Goal: Task Accomplishment & Management: Use online tool/utility

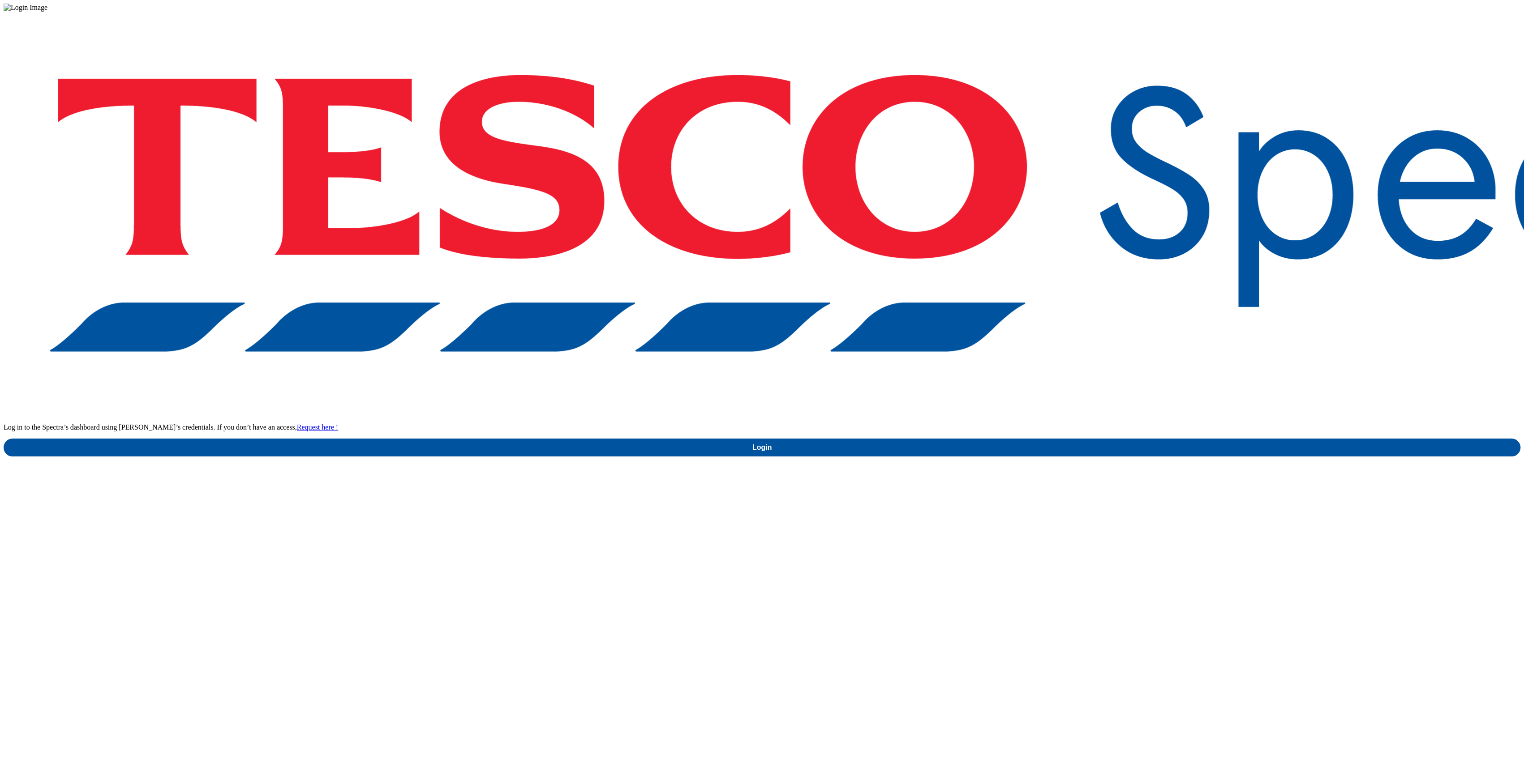
click at [1132, 438] on div "Log in to the Spectra’s dashboard using [PERSON_NAME]’s credentials. If you don…" at bounding box center [762, 234] width 1517 height 445
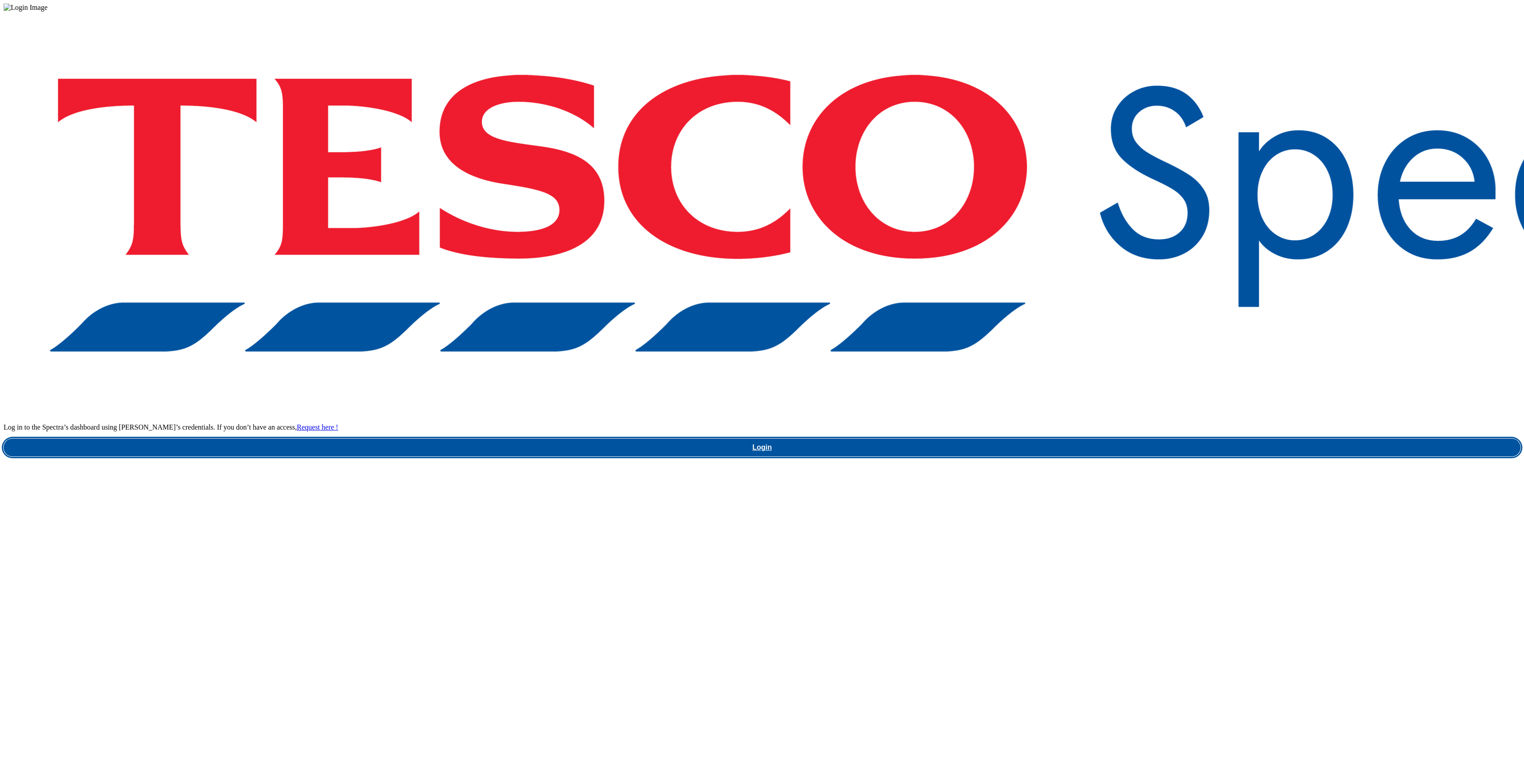
click at [1122, 439] on link "Login" at bounding box center [762, 448] width 1517 height 18
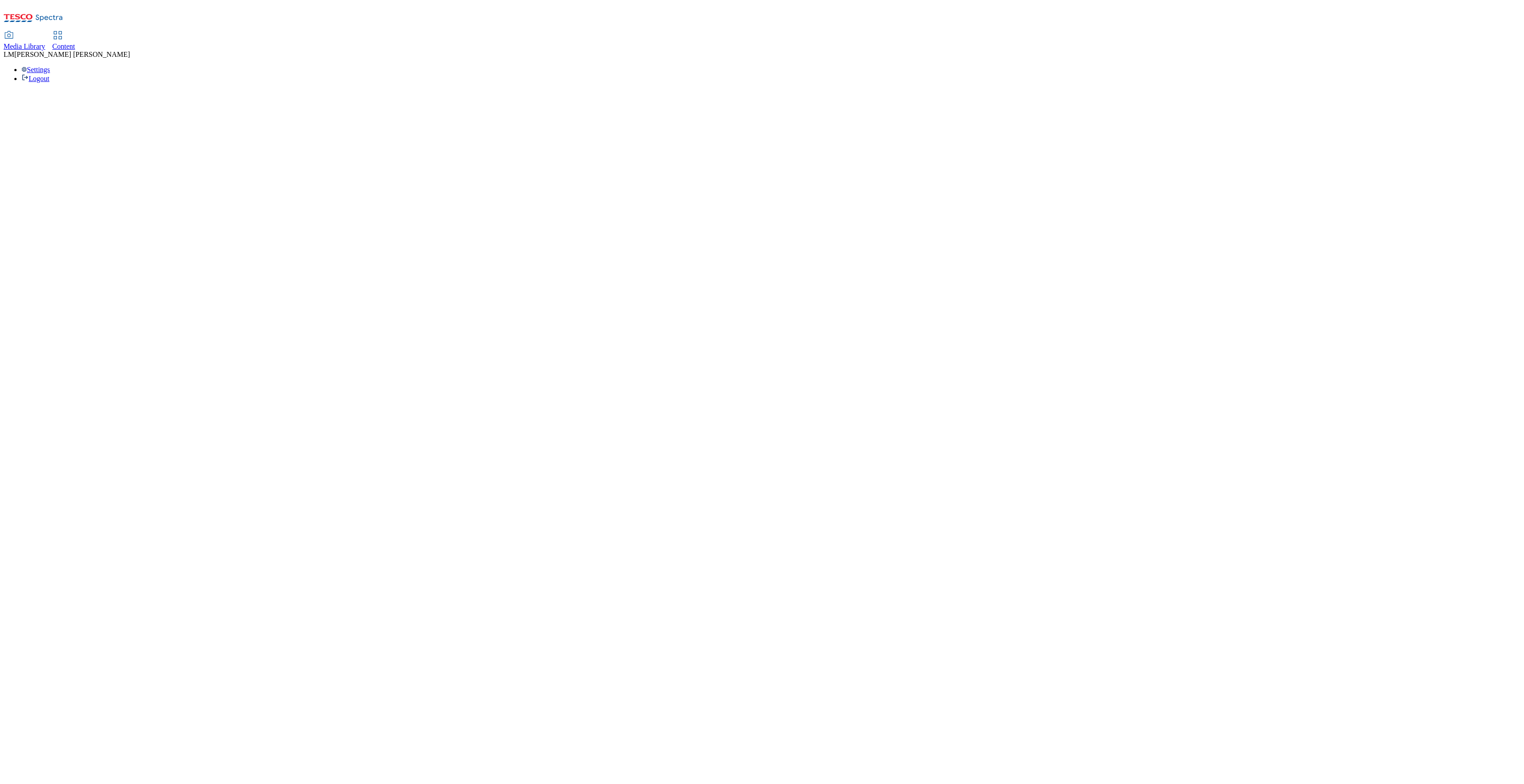
select select "ghs-uk"
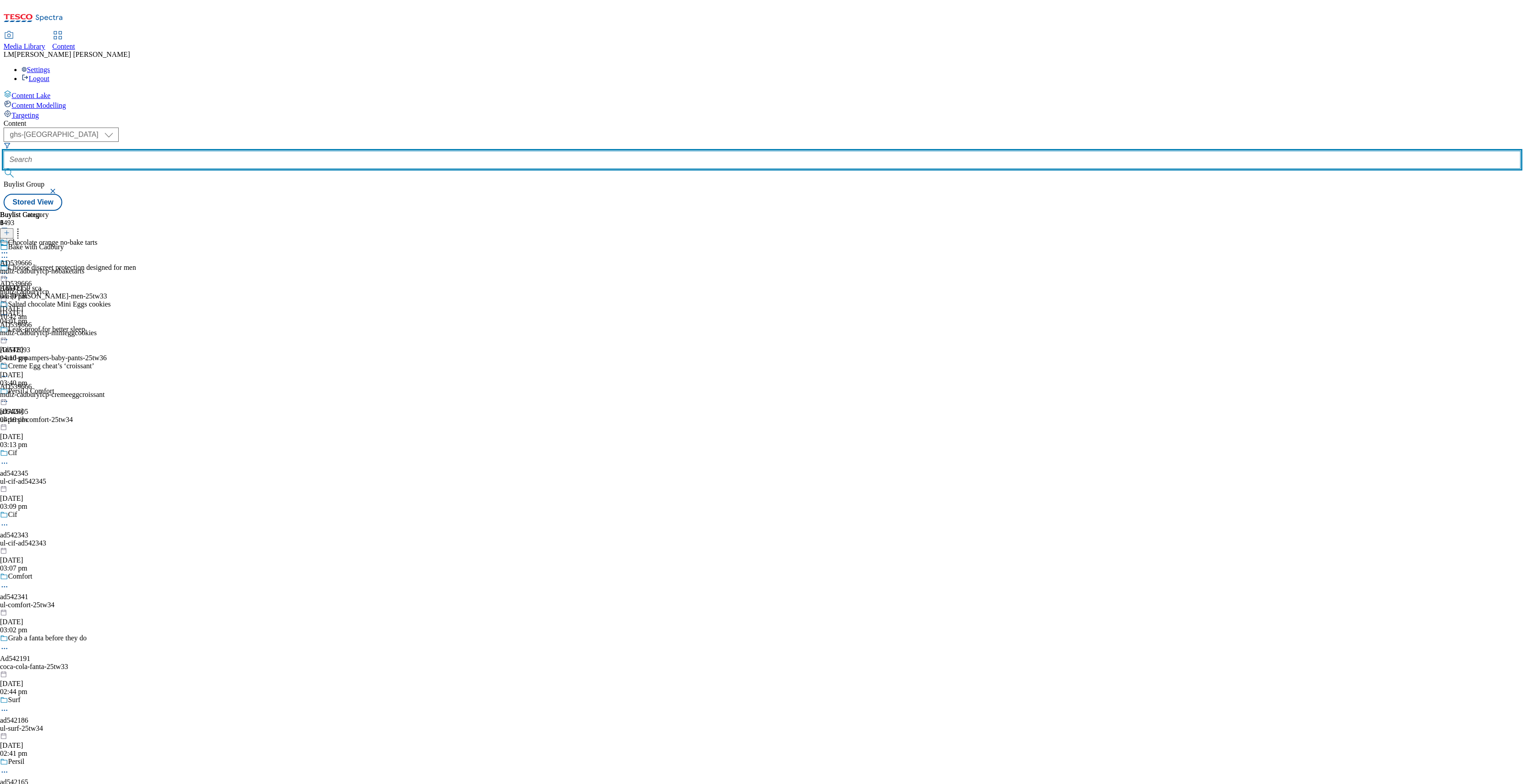
click at [215, 151] on input "text" at bounding box center [762, 160] width 1517 height 18
paste input "541922"
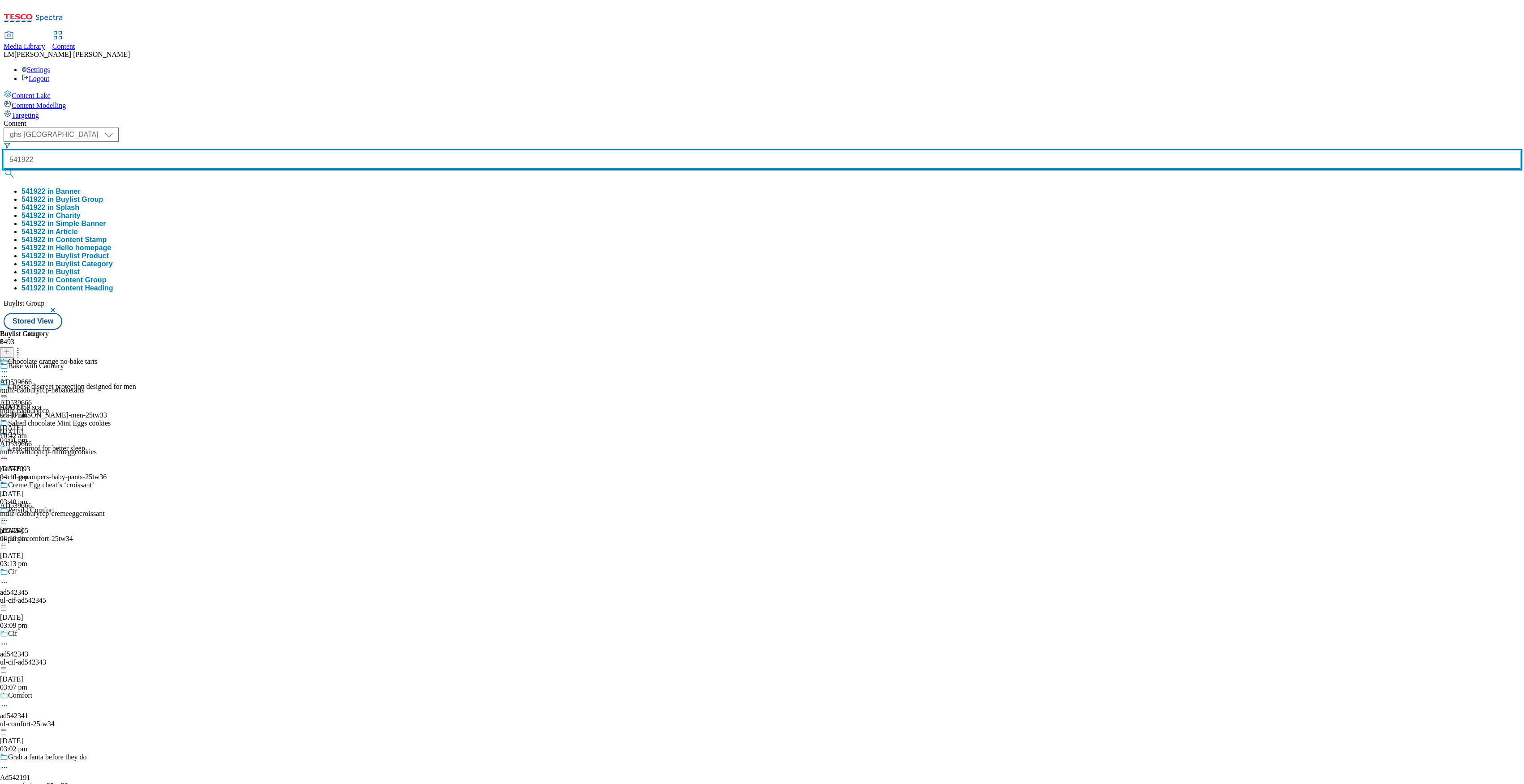
type input "541922"
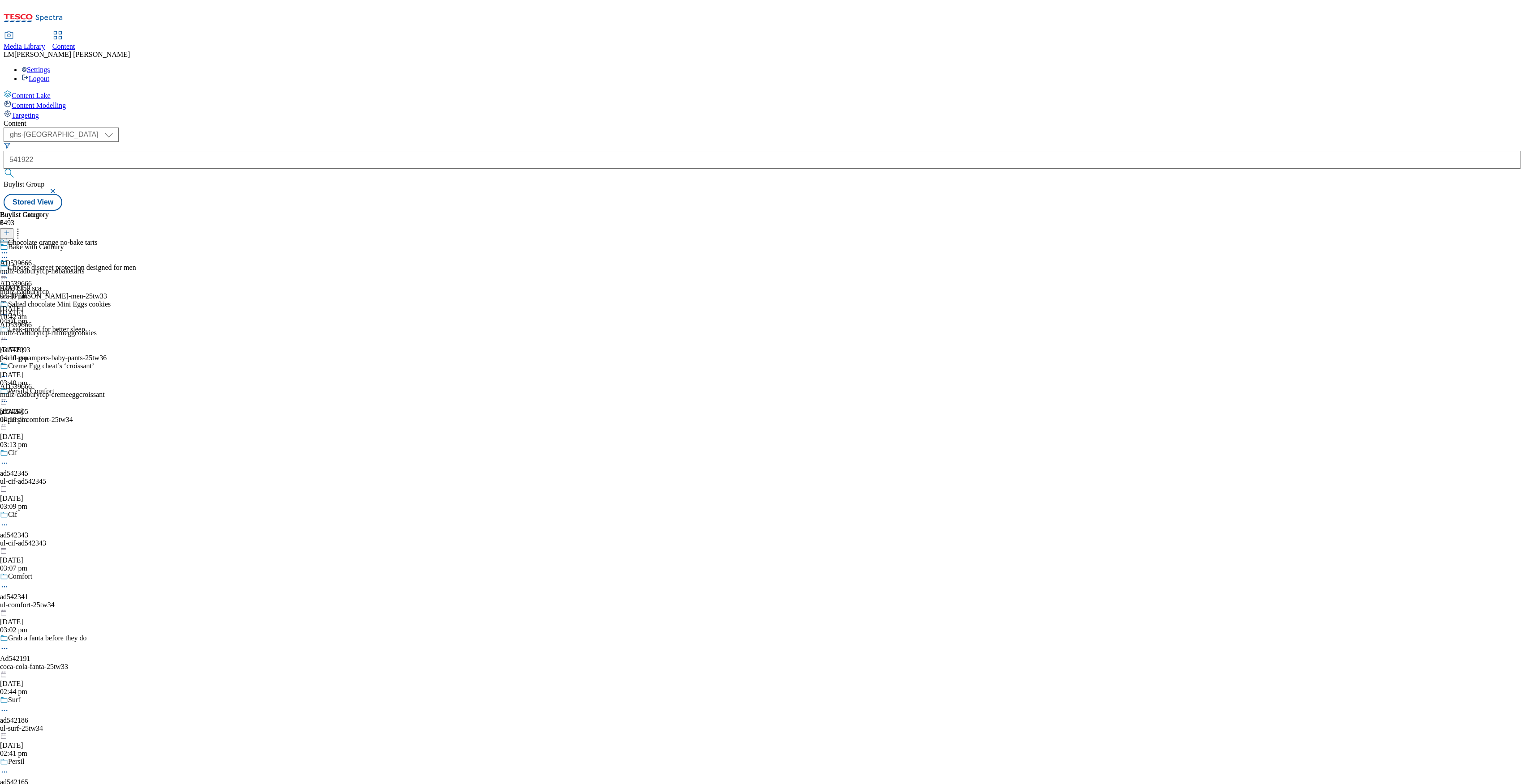
click at [16, 169] on button "submit" at bounding box center [9, 173] width 12 height 9
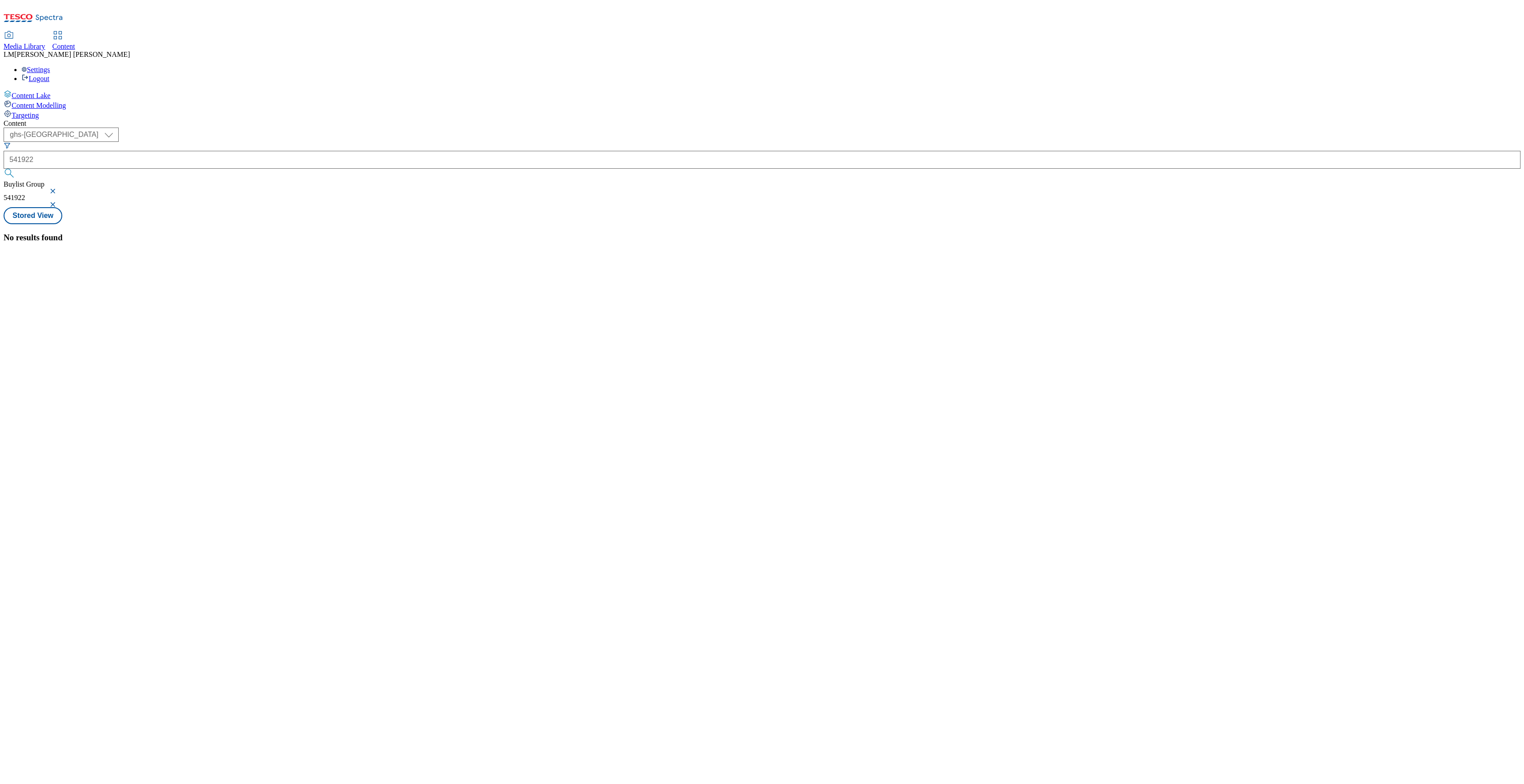
click at [58, 189] on button "button" at bounding box center [53, 191] width 9 height 5
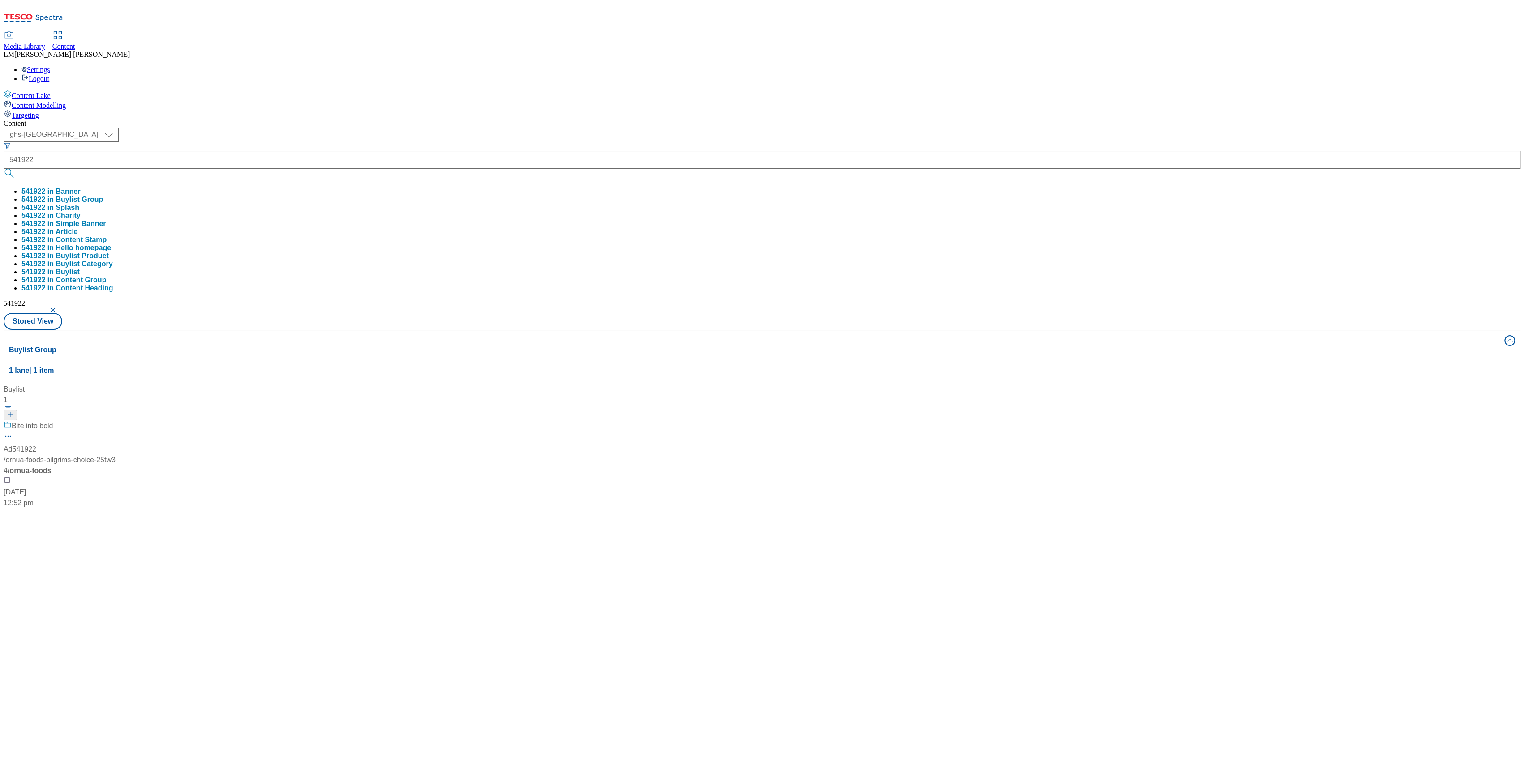
click at [466, 119] on div "Content ( optional ) ghs-roi ghs-uk ghs-uk 541922 541922 in Banner 541922 in Bu…" at bounding box center [762, 420] width 1517 height 601
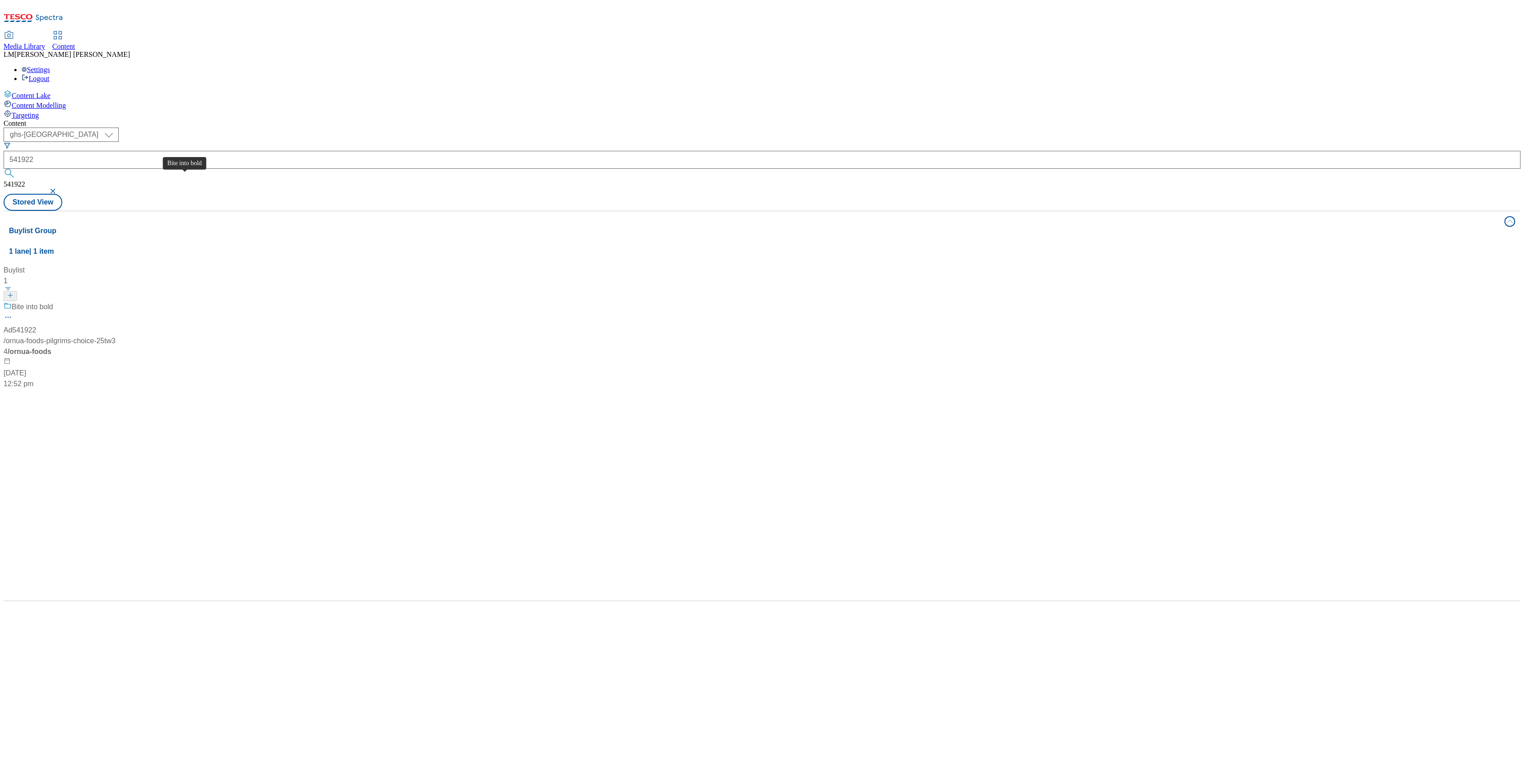
click at [53, 302] on span "Bite into bold" at bounding box center [33, 307] width 41 height 11
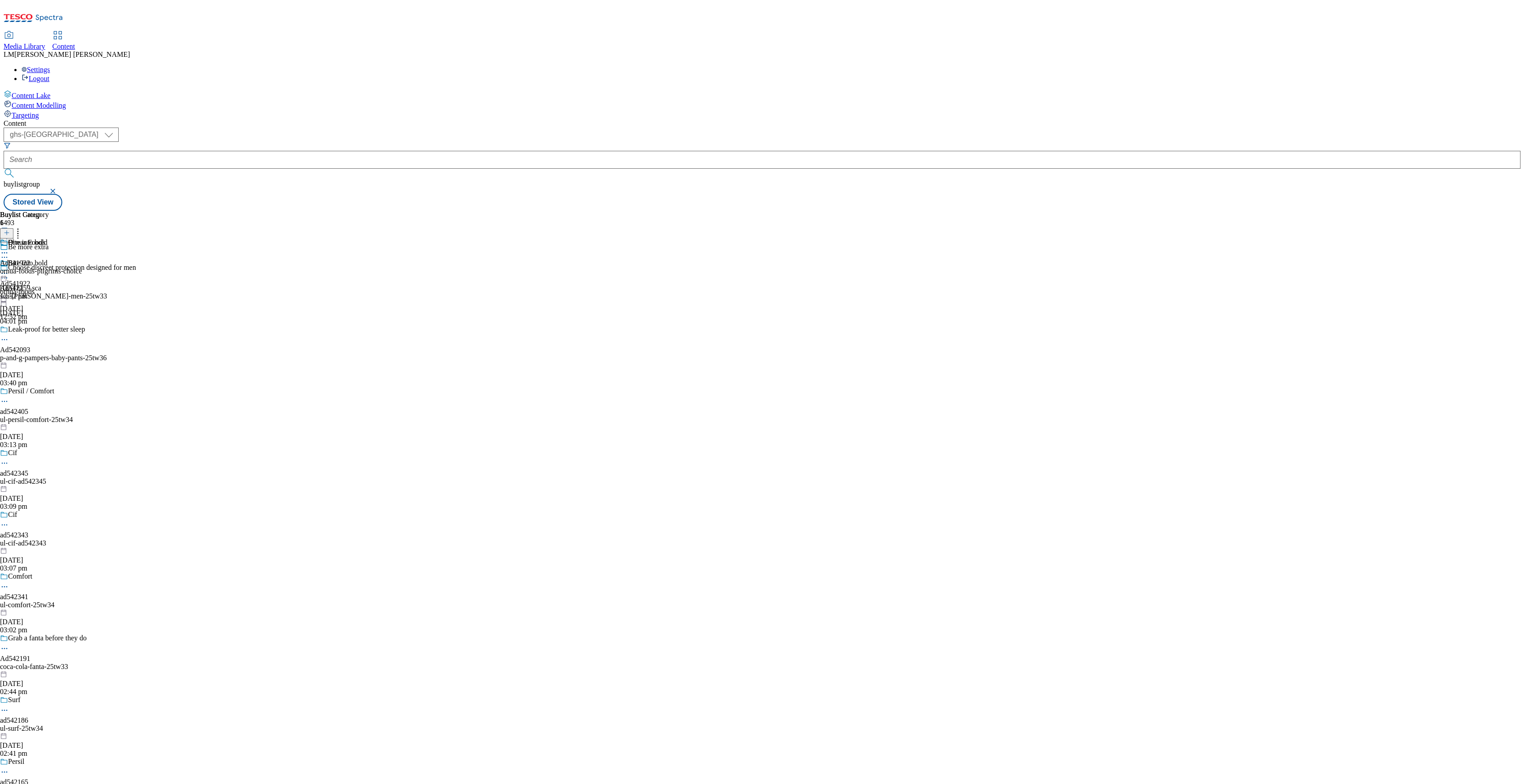
click at [82, 238] on div "Ornua Foods Ad541922 ornua-foods-pilgrims-choice 25 Sept 2025 12:52 pm" at bounding box center [41, 269] width 82 height 61
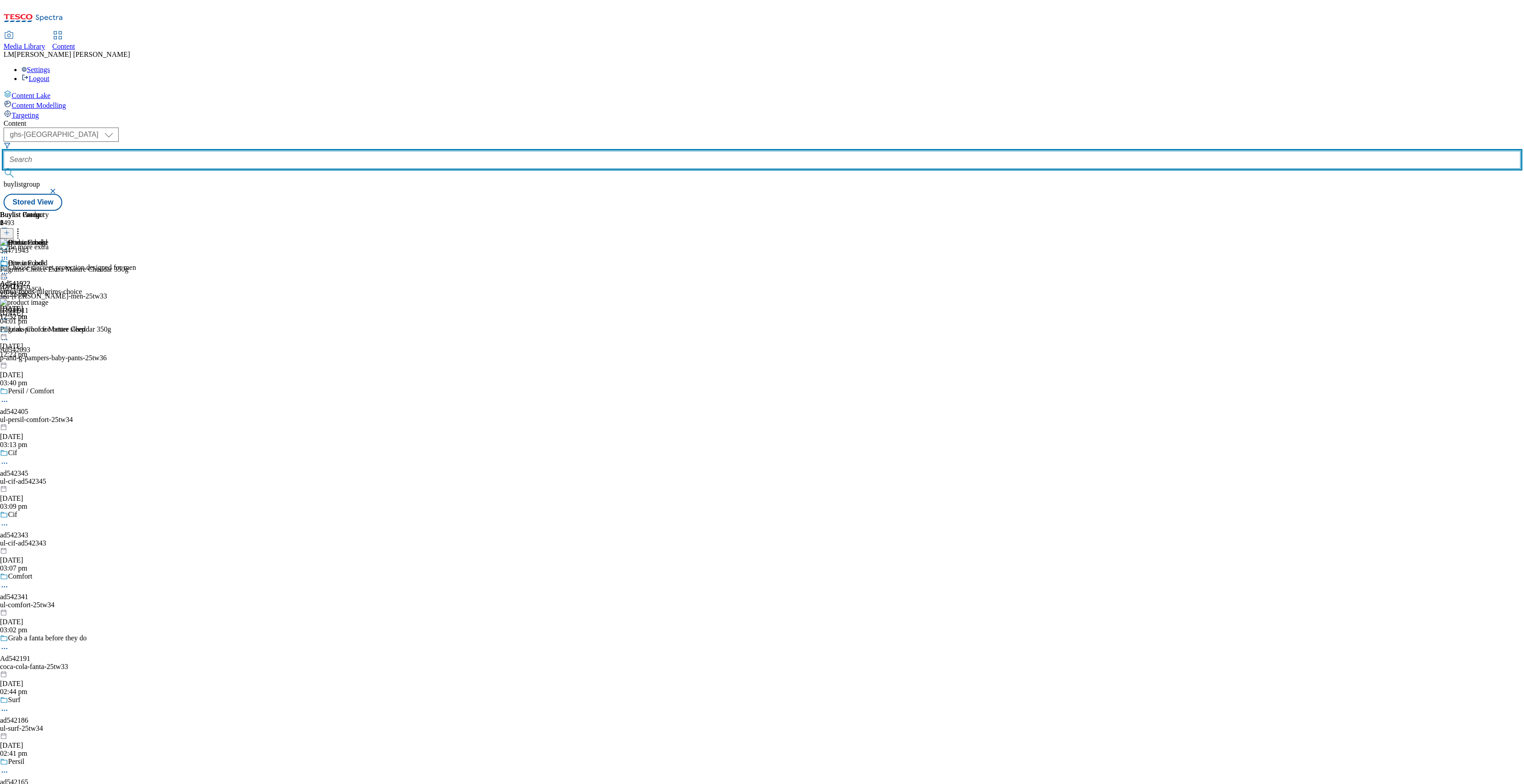
click at [227, 151] on input "text" at bounding box center [762, 160] width 1517 height 18
paste input "540882"
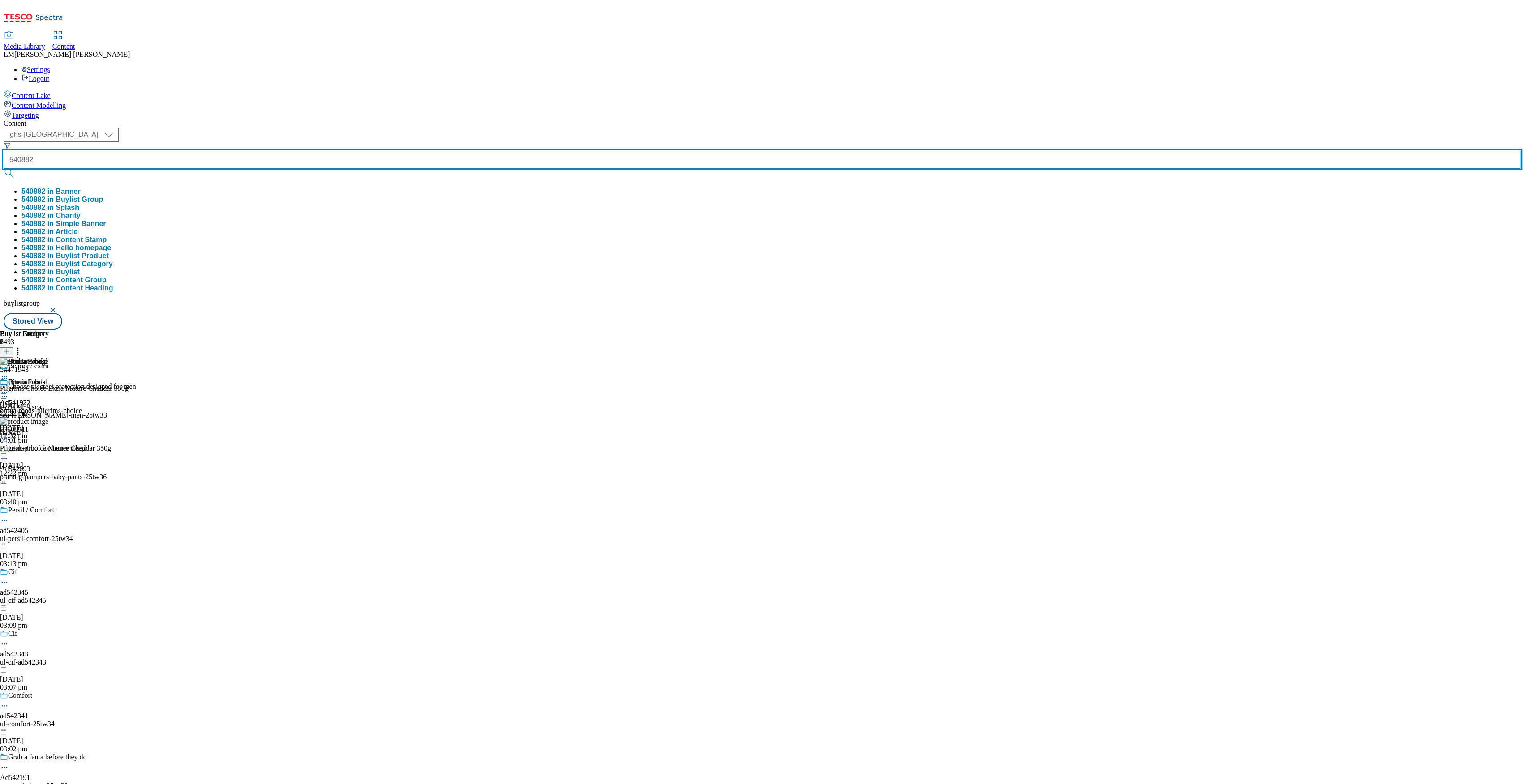
type input "540882"
click at [4, 169] on button "submit" at bounding box center [9, 173] width 12 height 9
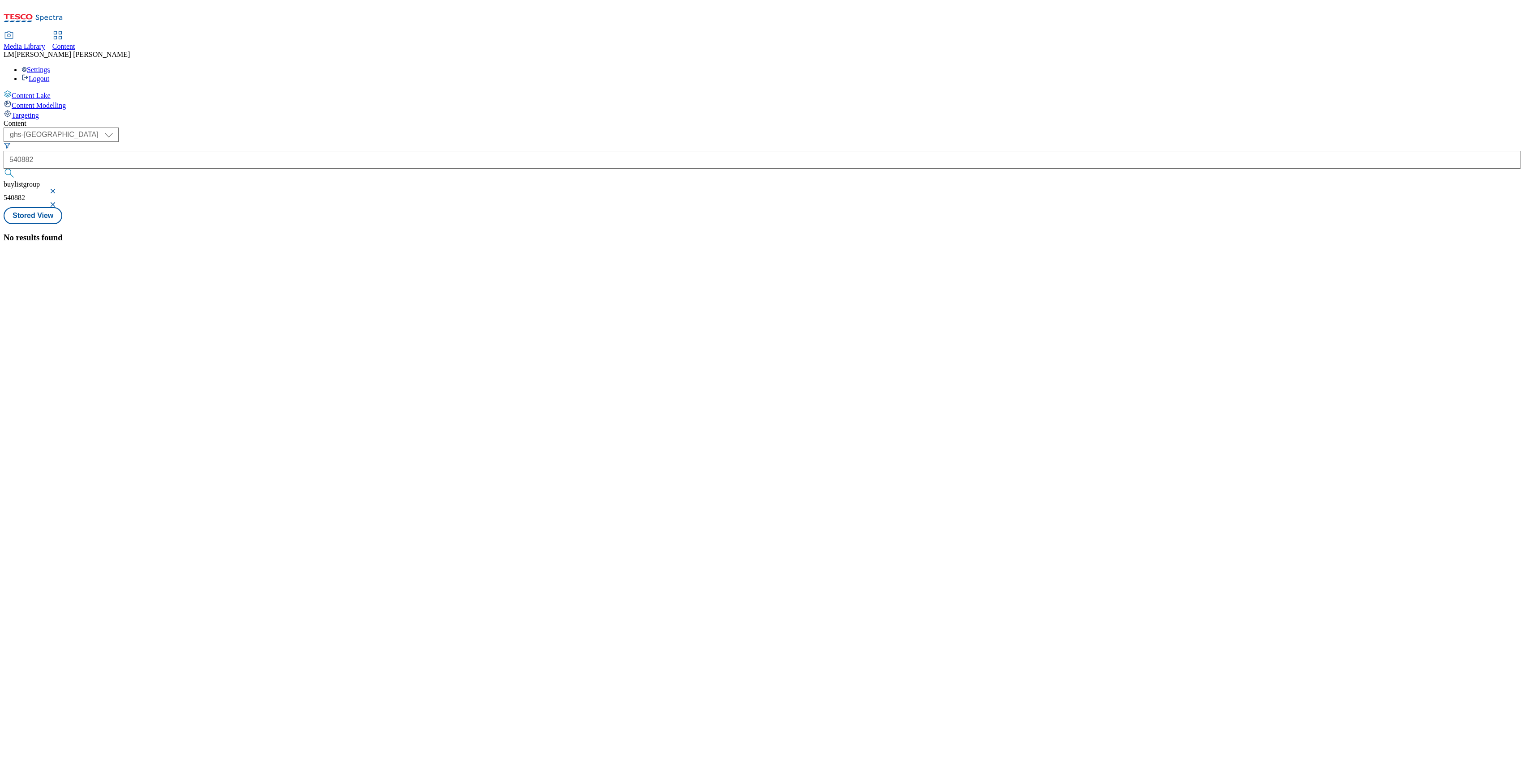
click at [58, 189] on button "button" at bounding box center [53, 191] width 9 height 5
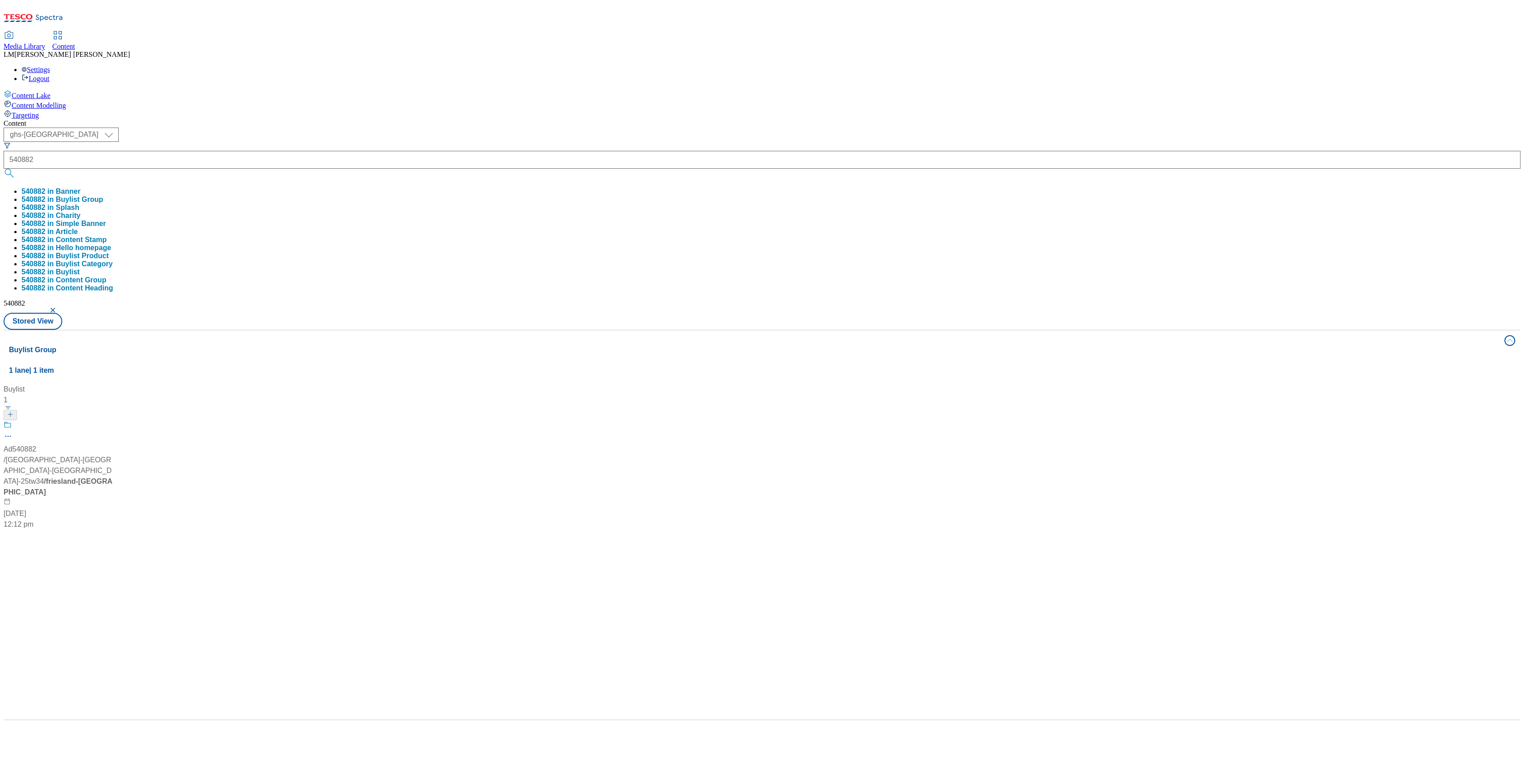
click at [382, 119] on div "Content ( optional ) ghs-roi ghs-uk ghs-uk 540882 540882 in Banner 540882 in Bu…" at bounding box center [762, 420] width 1517 height 601
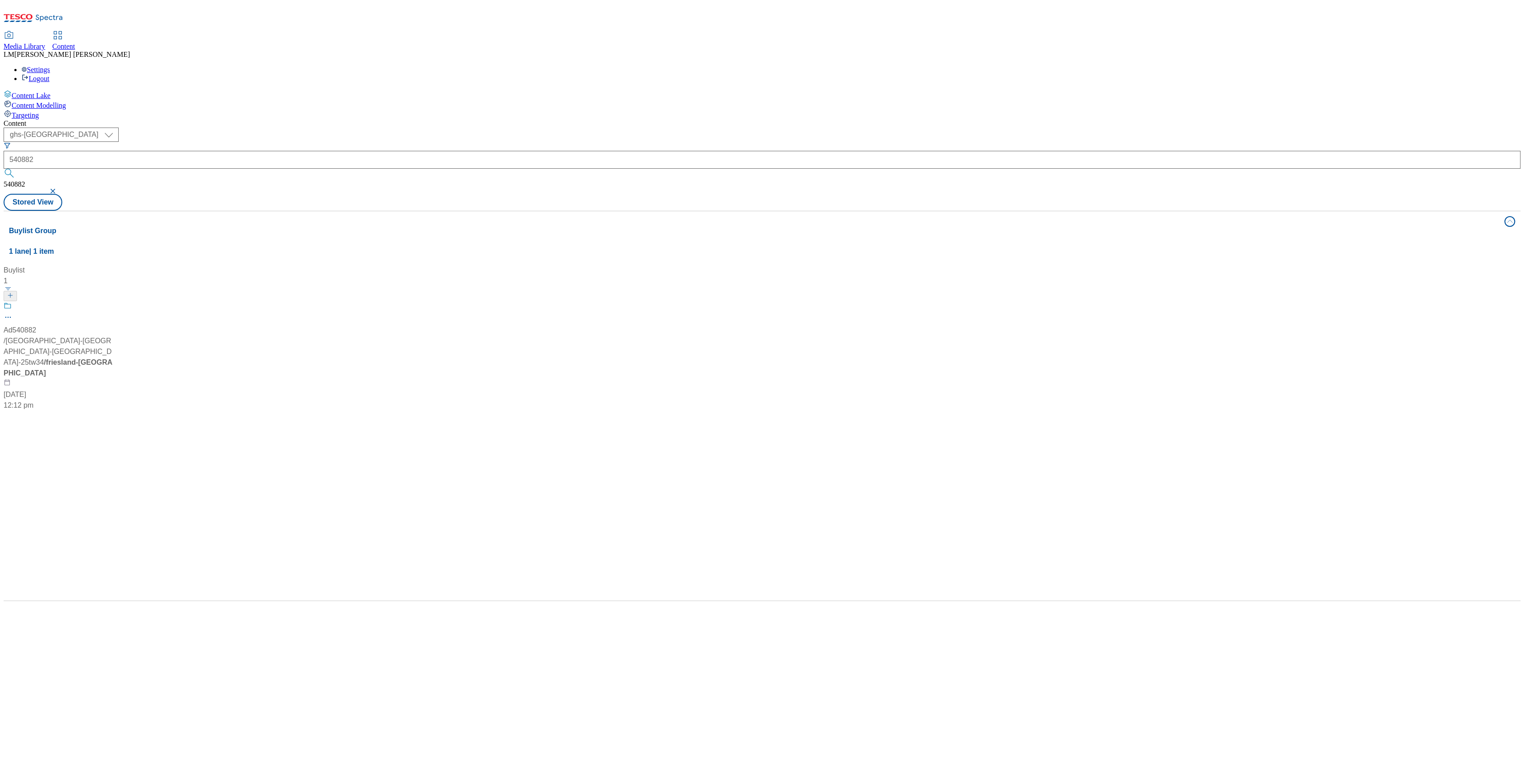
click at [115, 302] on div "Ad540882 / friesland-campina-yazoo-25tw34 / friesland-campina 3 Jul 2025 12:12 …" at bounding box center [59, 356] width 112 height 109
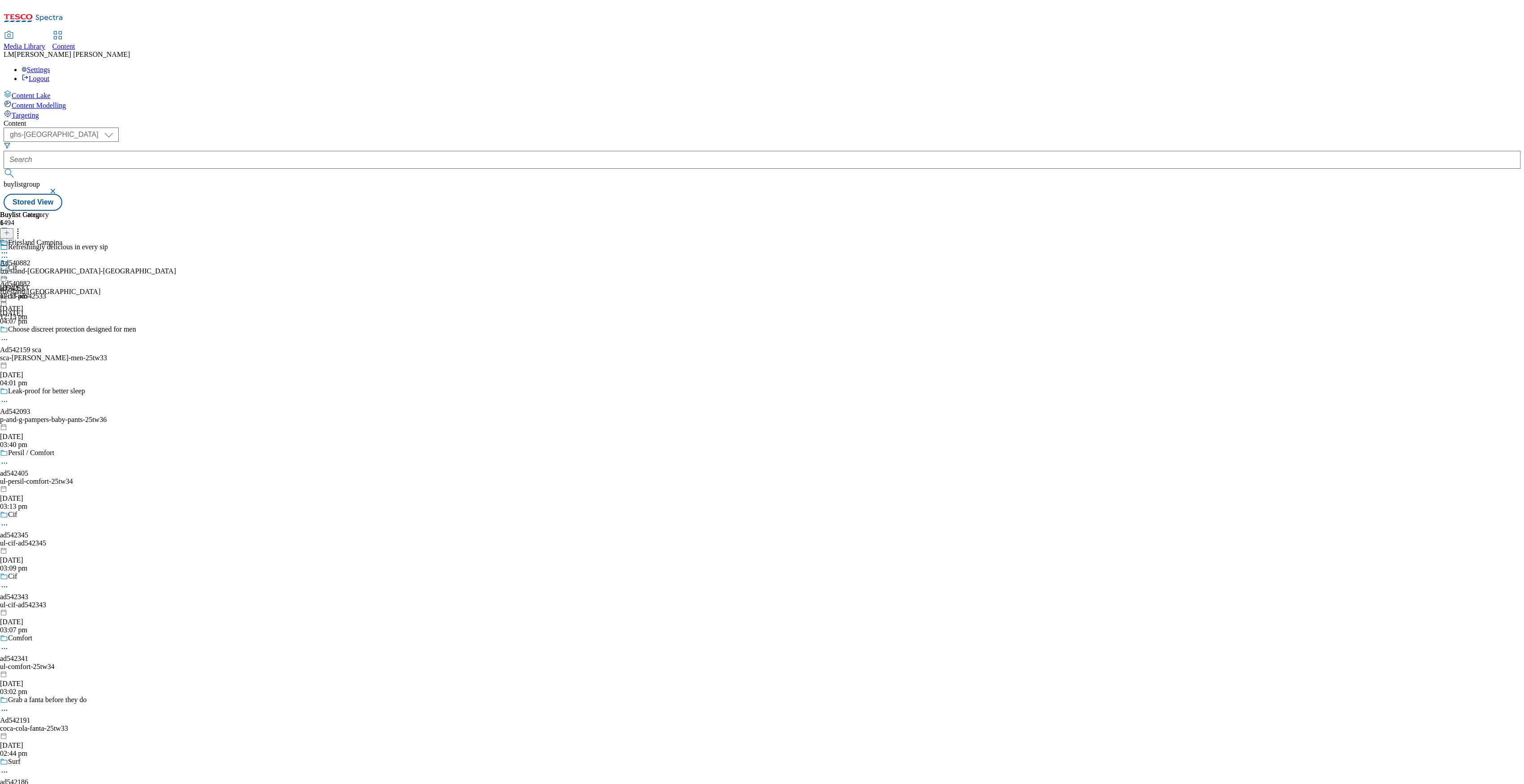
click at [176, 238] on div "Friesland Campina Ad540882 friesland-campina-yazoo 3 Jul 2025 12:13 pm" at bounding box center [88, 269] width 176 height 61
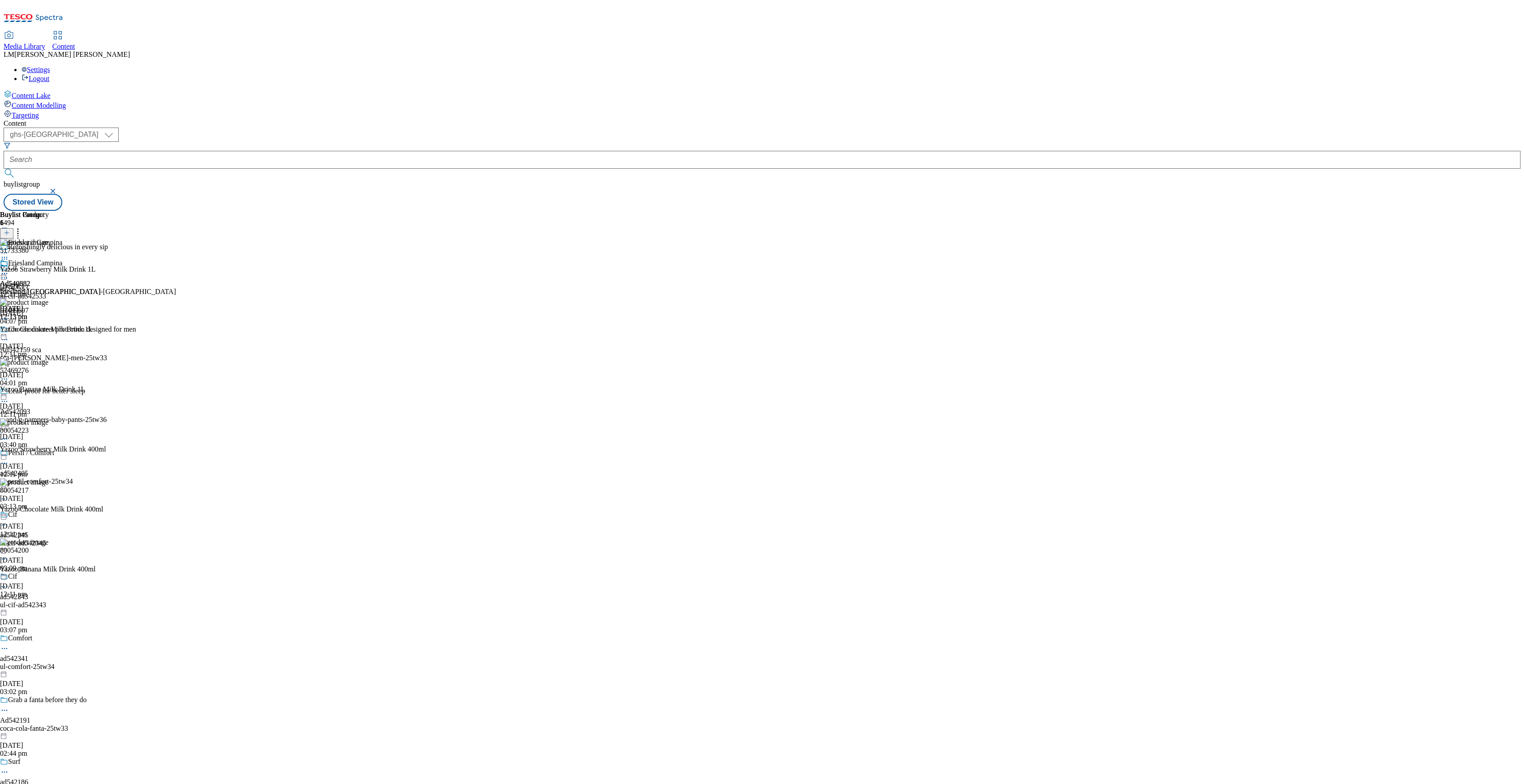
click at [9, 269] on icon at bounding box center [4, 273] width 9 height 9
click at [56, 371] on span "Un-publish" at bounding box center [42, 374] width 28 height 7
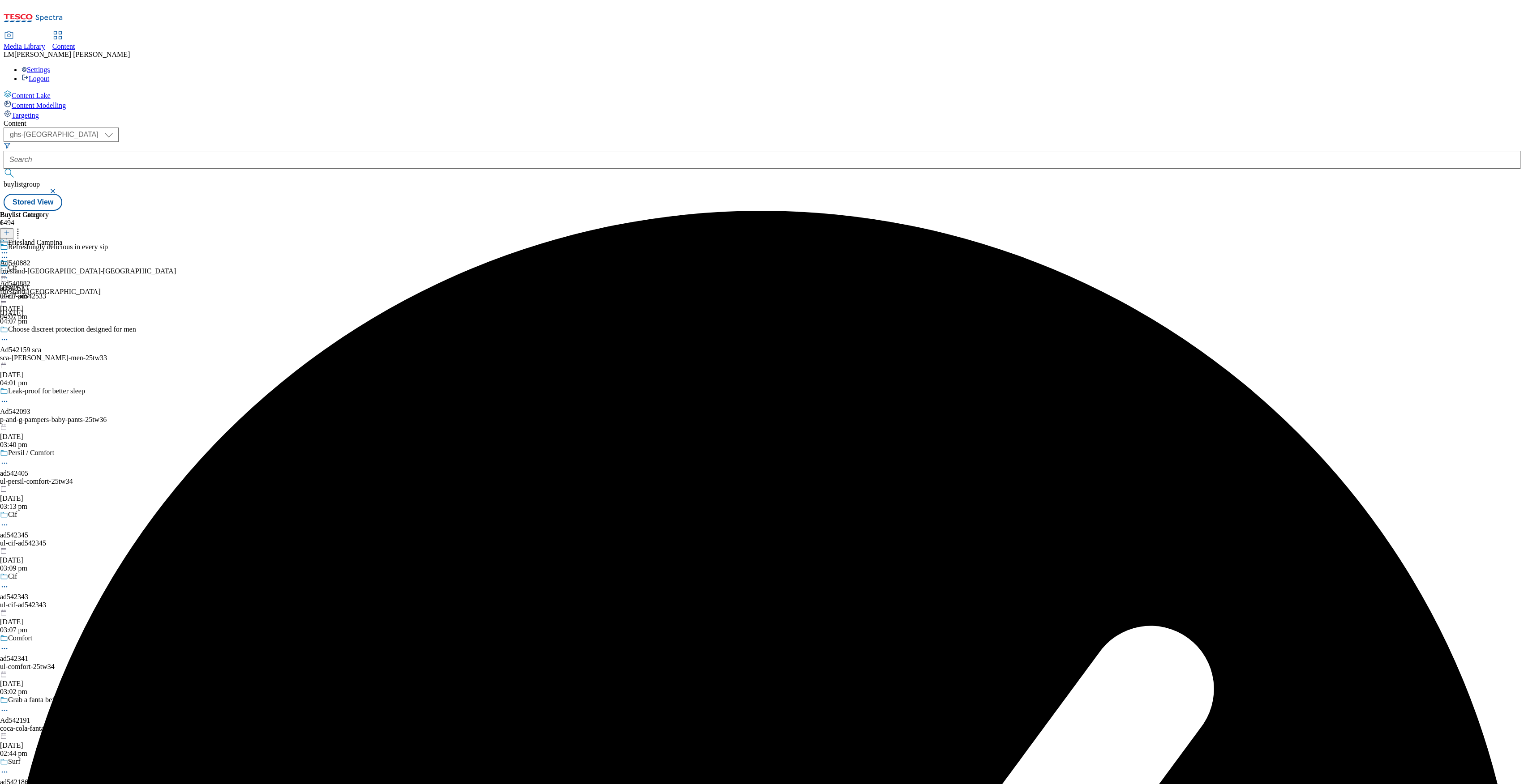
click at [9, 269] on icon at bounding box center [4, 273] width 9 height 9
click at [58, 341] on span "Un-preview" at bounding box center [43, 344] width 30 height 7
click at [176, 238] on div "Friesland Campina Ad540882 friesland-campina-yazoo 9 Oct 2025 04:08 pm" at bounding box center [88, 269] width 176 height 61
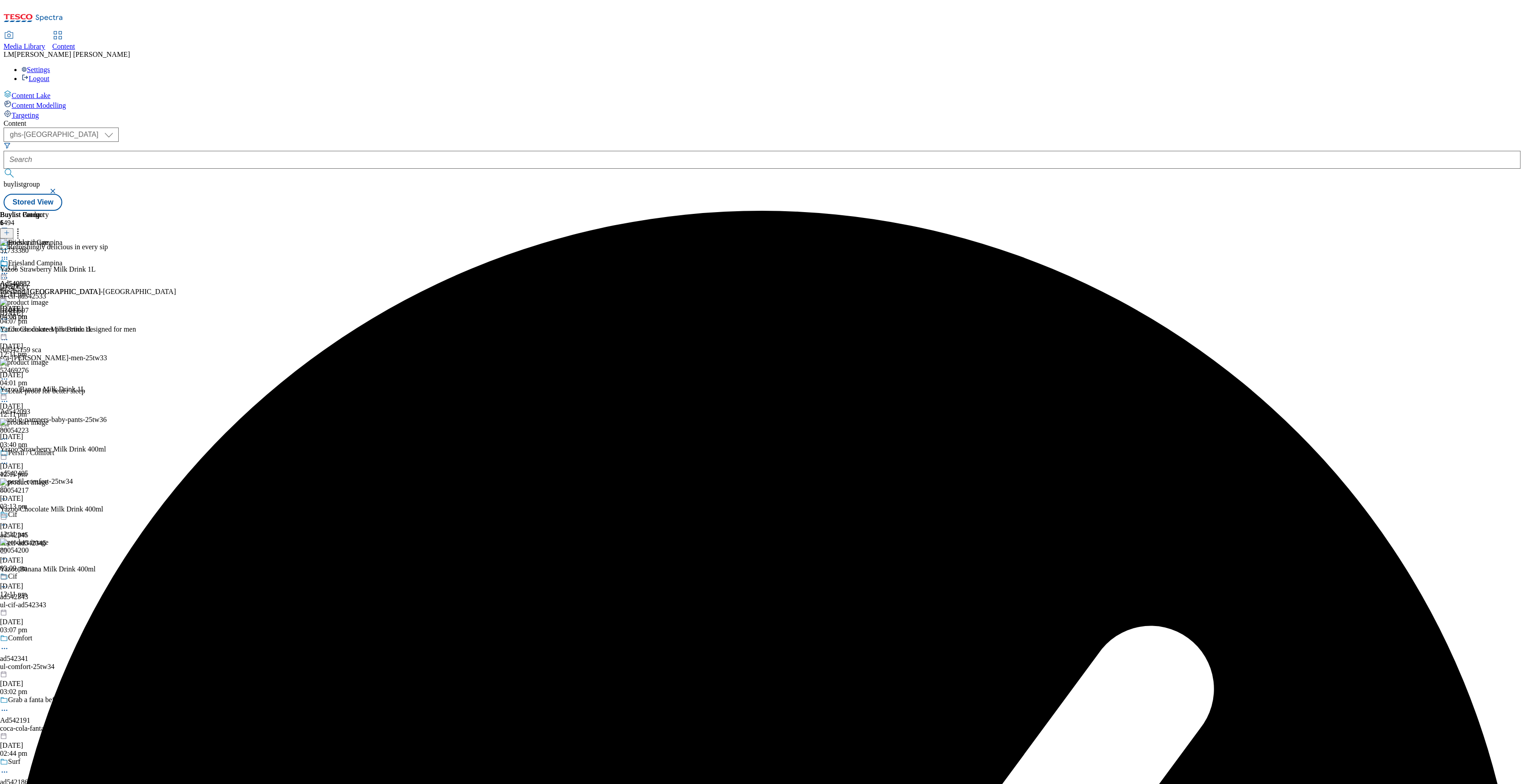
click at [19, 231] on circle at bounding box center [18, 232] width 1 height 1
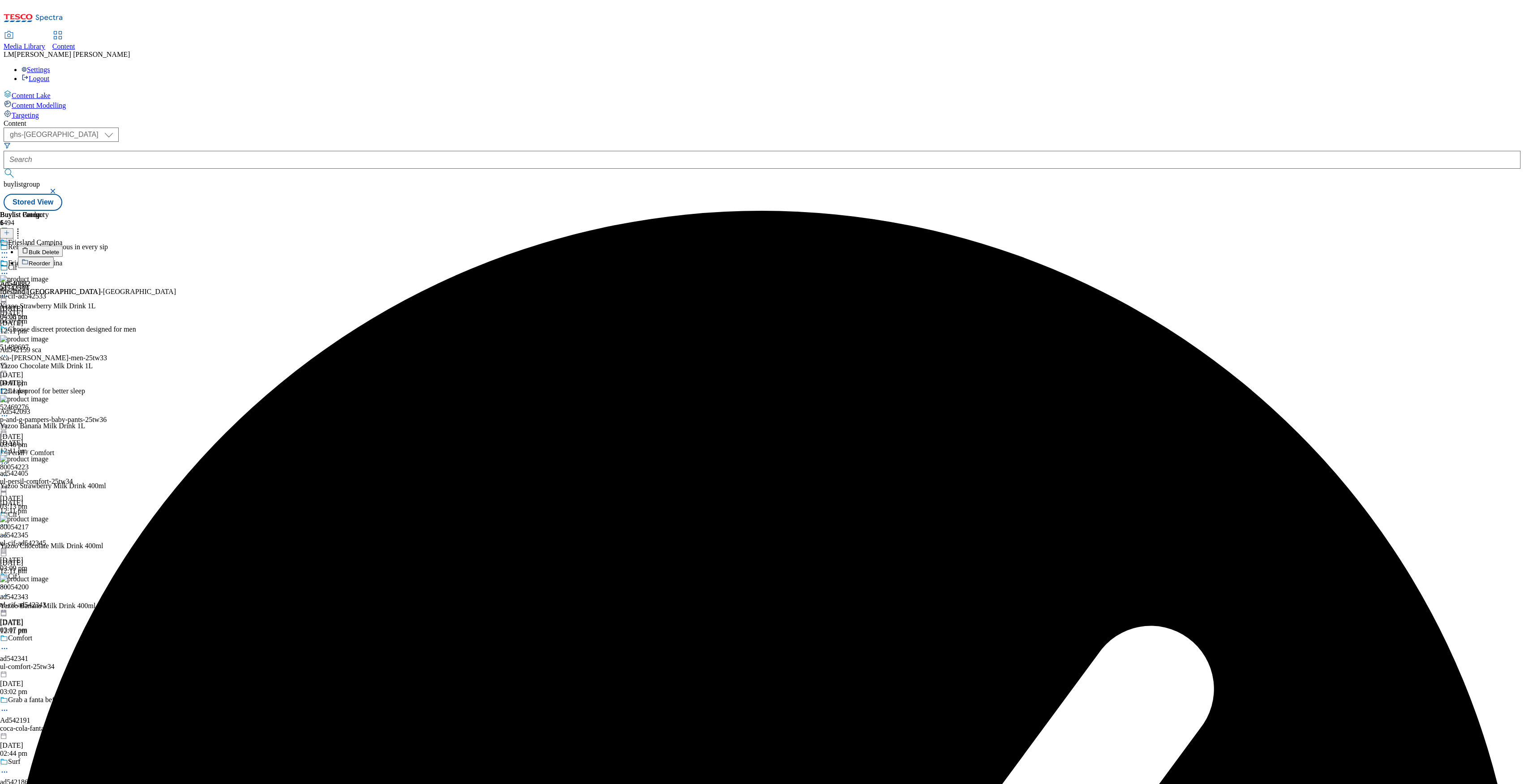
click at [50, 260] on span "Reorder" at bounding box center [39, 263] width 21 height 7
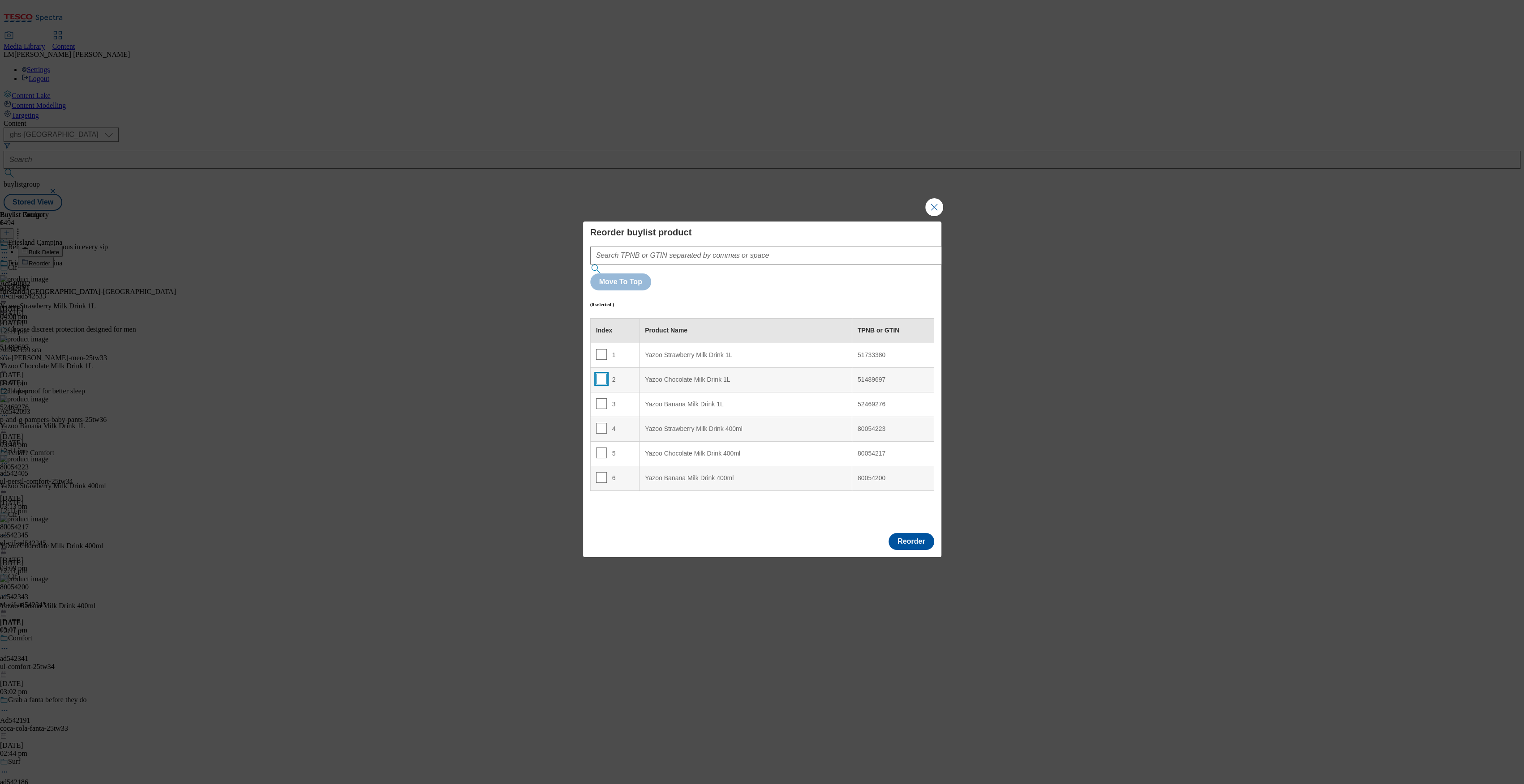
click at [602, 374] on input "Modal" at bounding box center [602, 379] width 11 height 11
checkbox input "true"
click at [640, 343] on 1L "Yazoo Strawberry Milk Drink 1L" at bounding box center [746, 355] width 213 height 25
click at [600, 349] on input "Modal" at bounding box center [602, 354] width 11 height 11
checkbox input "false"
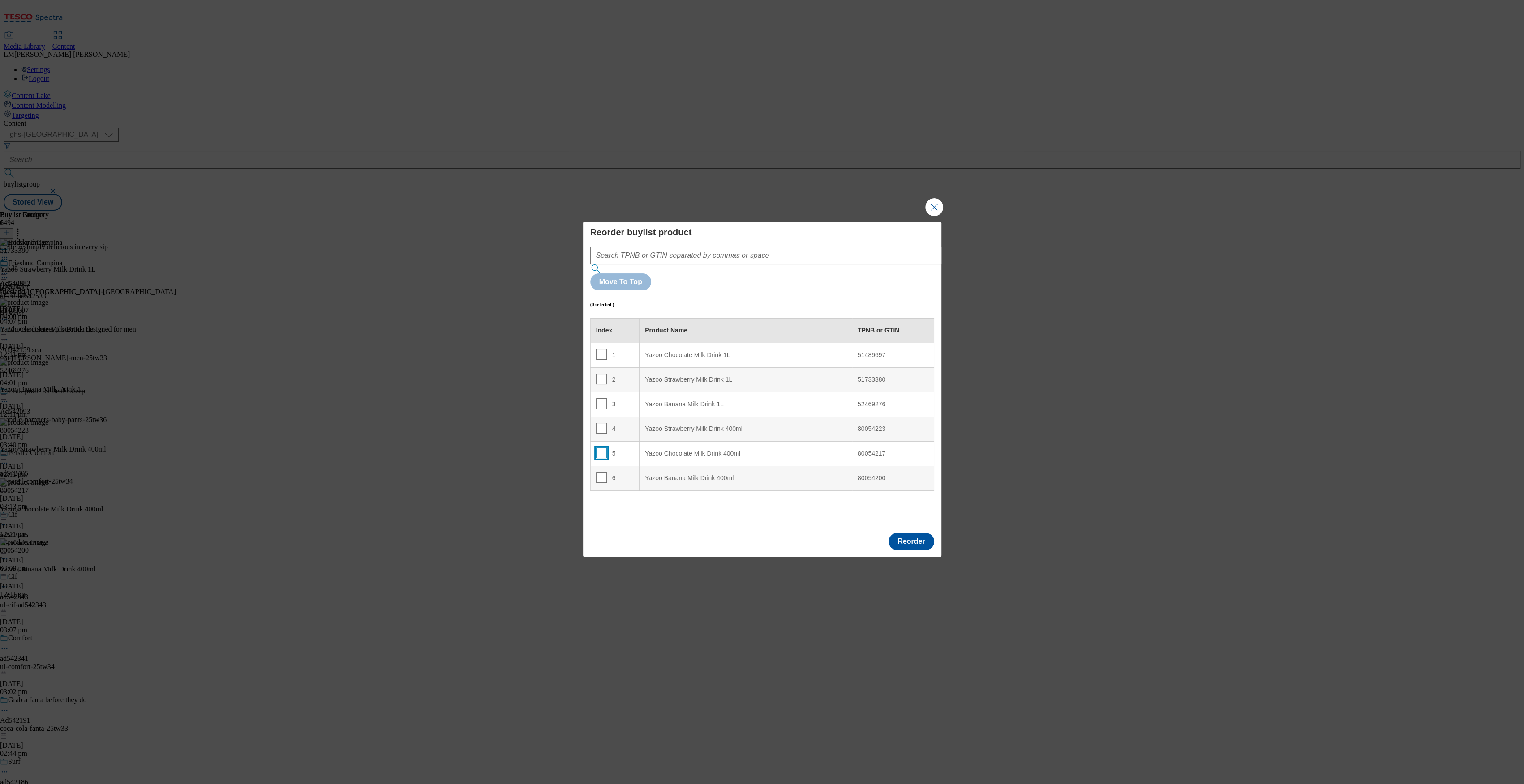
click at [600, 448] on input "Modal" at bounding box center [602, 453] width 11 height 11
checkbox input "true"
click at [633, 374] on div "2" at bounding box center [615, 380] width 38 height 13
click at [632, 448] on div "5" at bounding box center [615, 454] width 38 height 13
click at [919, 533] on button "Reorder" at bounding box center [911, 542] width 45 height 17
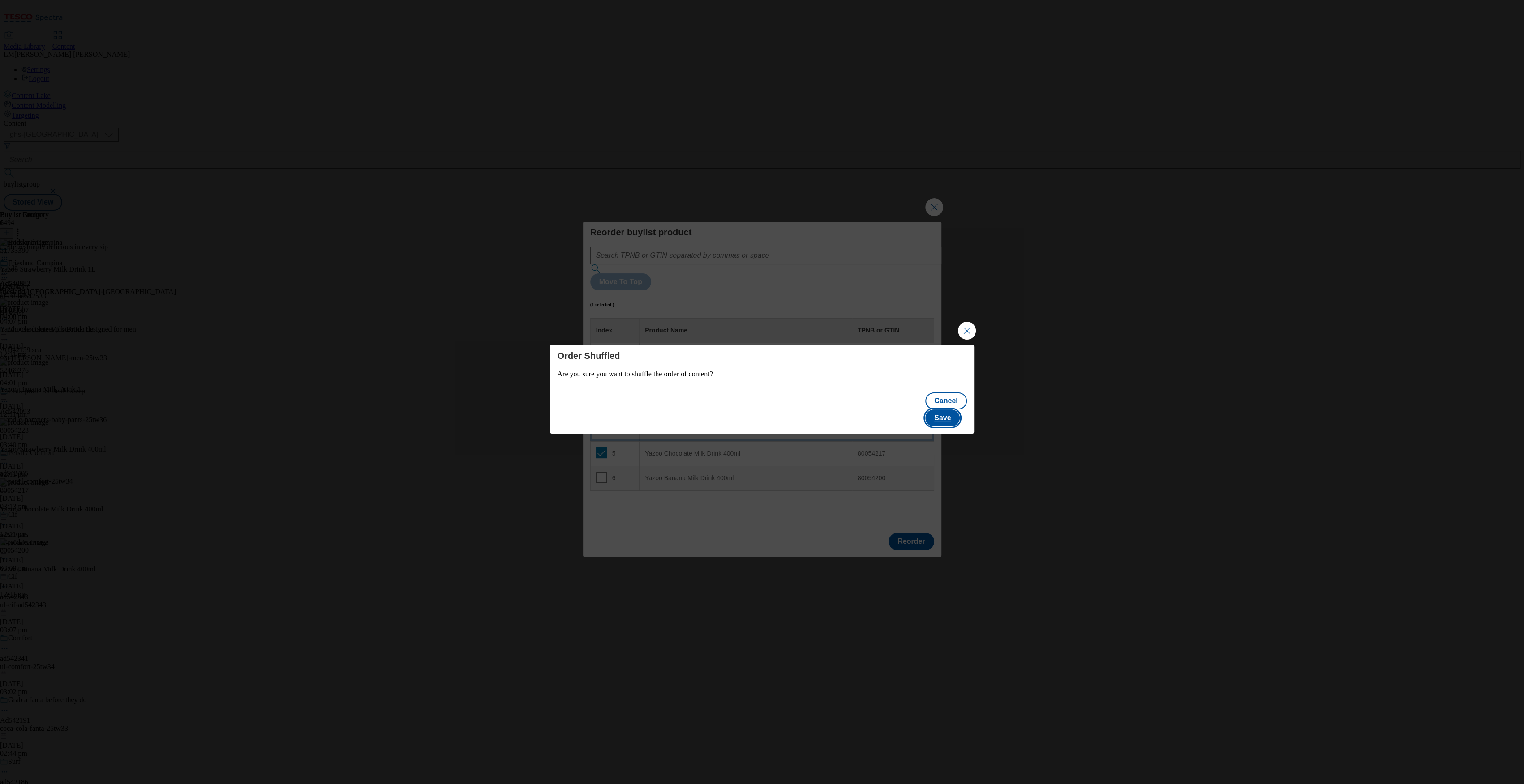
click at [948, 410] on button "Save" at bounding box center [942, 418] width 34 height 17
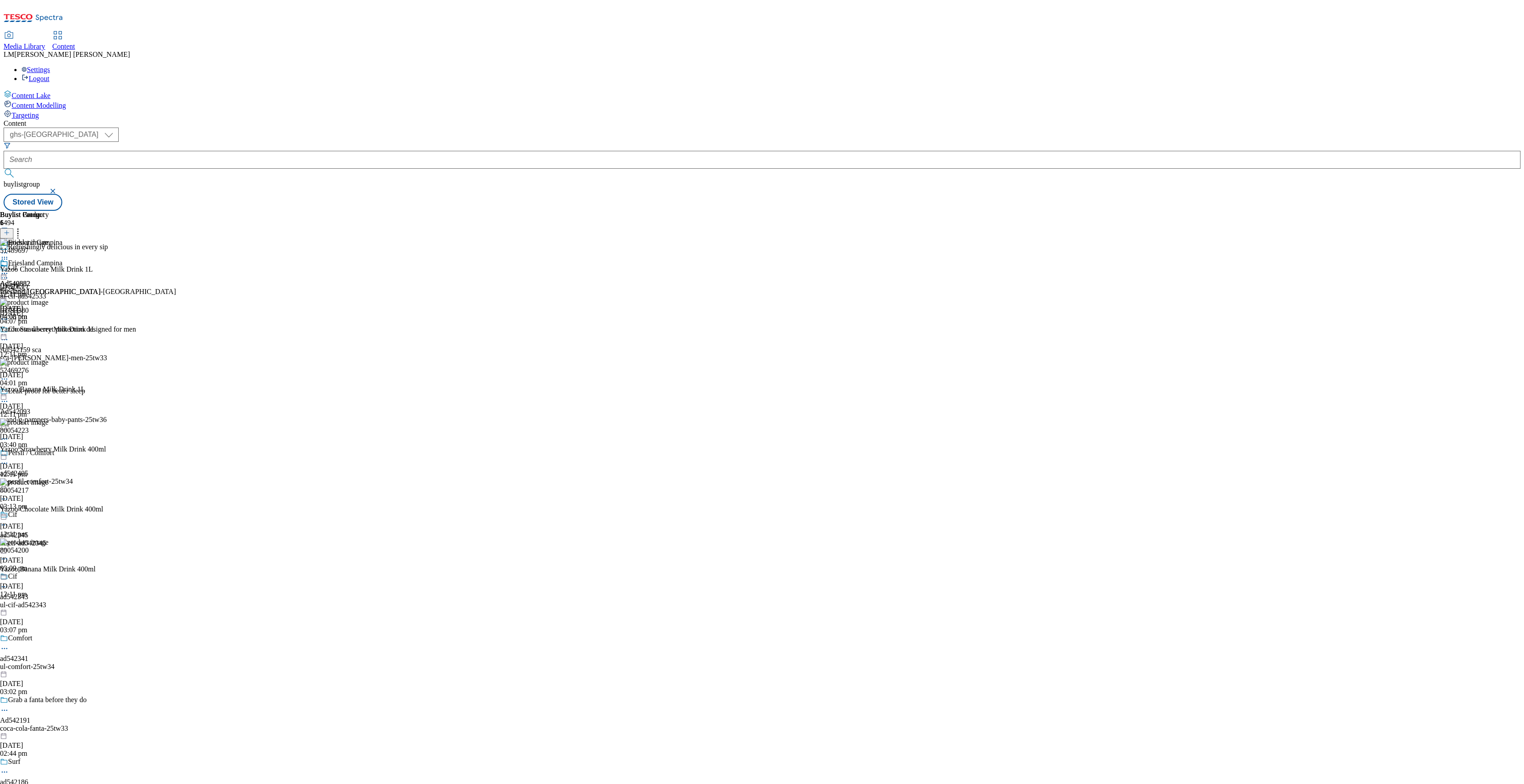
click at [9, 269] on icon at bounding box center [4, 273] width 9 height 9
click at [49, 331] on span "Preview" at bounding box center [38, 333] width 21 height 7
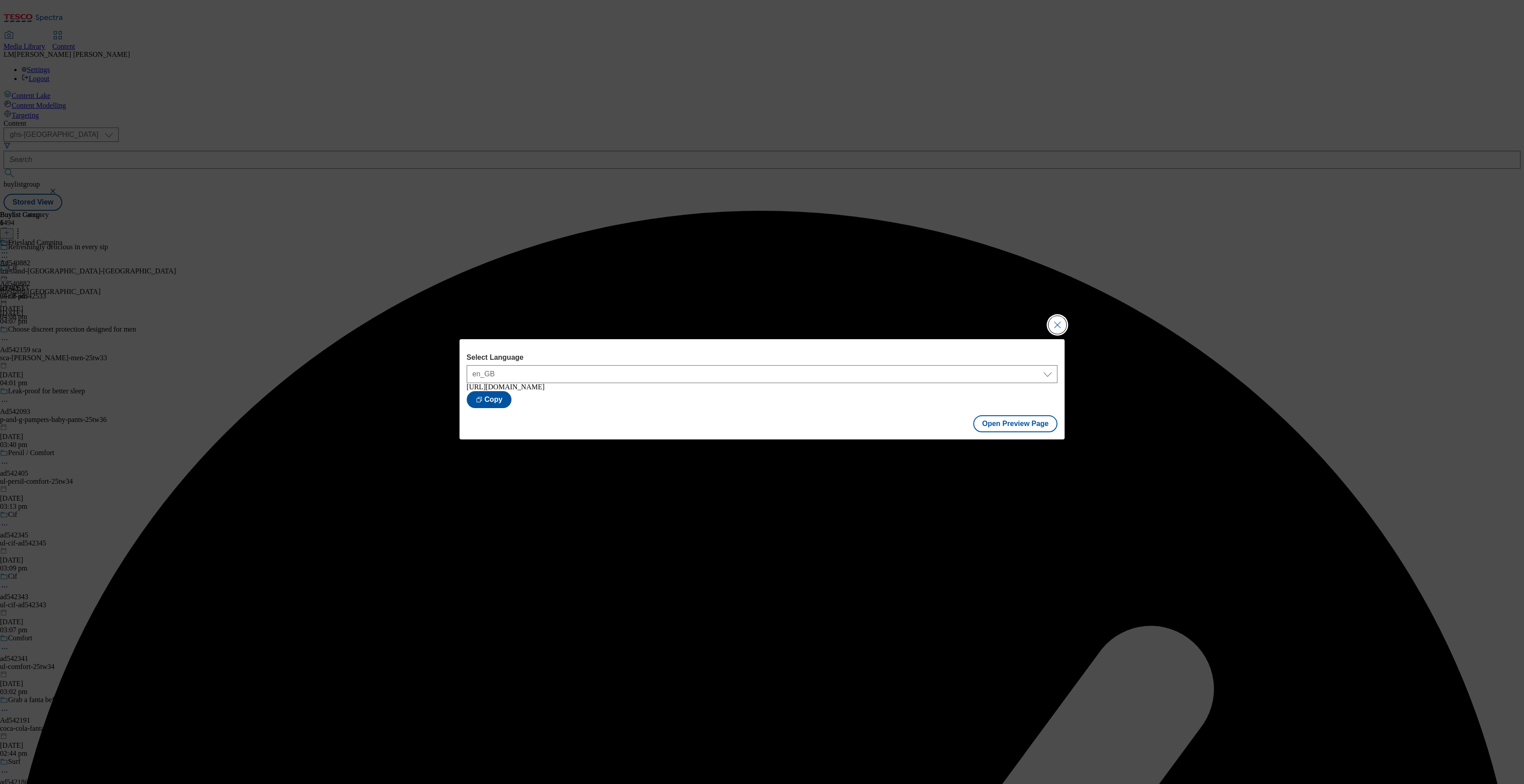
click at [1057, 322] on button "Close Modal" at bounding box center [1057, 325] width 18 height 18
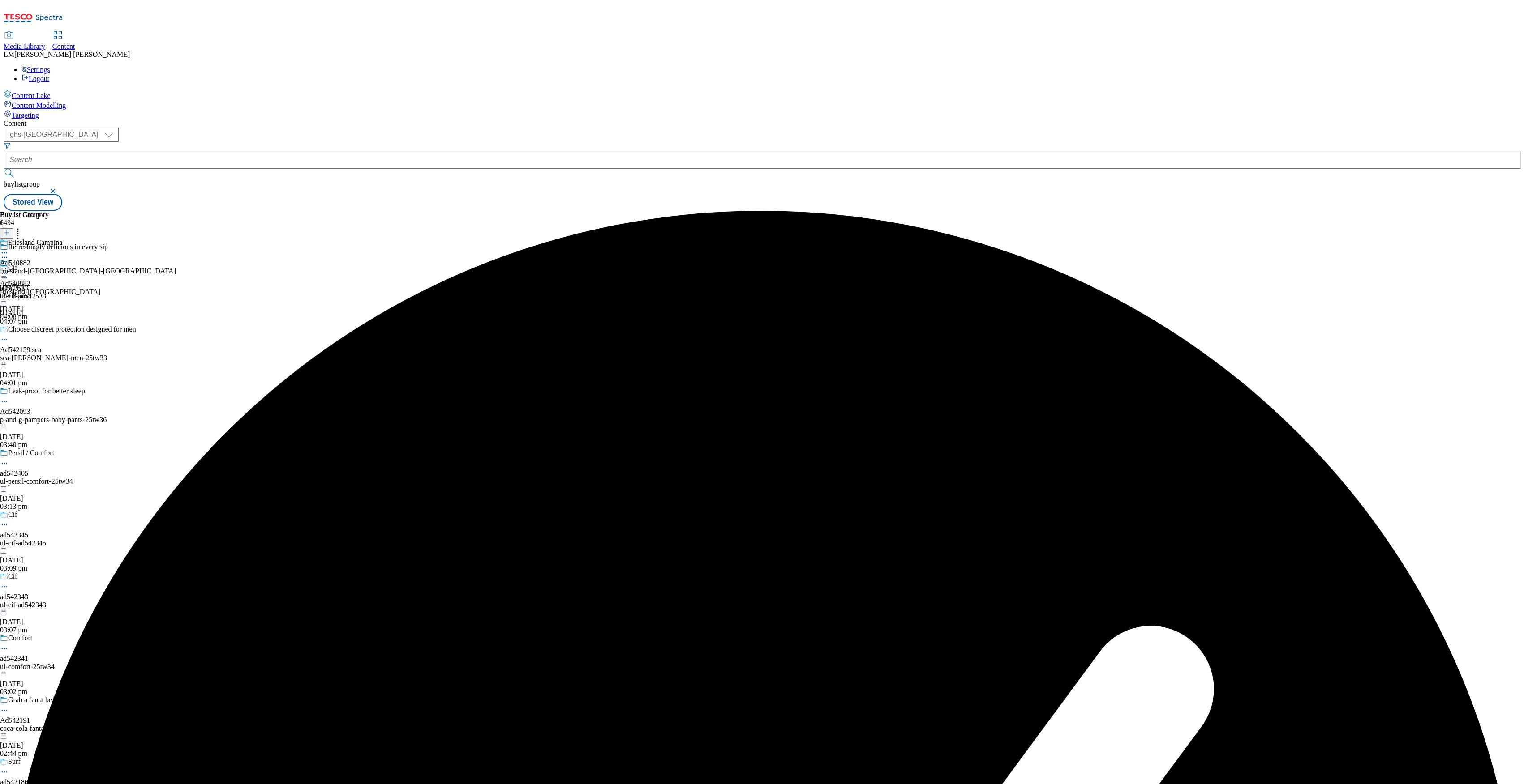
click at [9, 269] on icon at bounding box center [4, 273] width 9 height 9
click at [51, 359] on button "Publish" at bounding box center [34, 364] width 33 height 10
click at [9, 269] on icon at bounding box center [4, 273] width 9 height 9
click at [176, 300] on div "Friesland Campina Ad540882 friesland-campina-yazoo 9 Oct 2025 04:08 pm" at bounding box center [88, 269] width 176 height 61
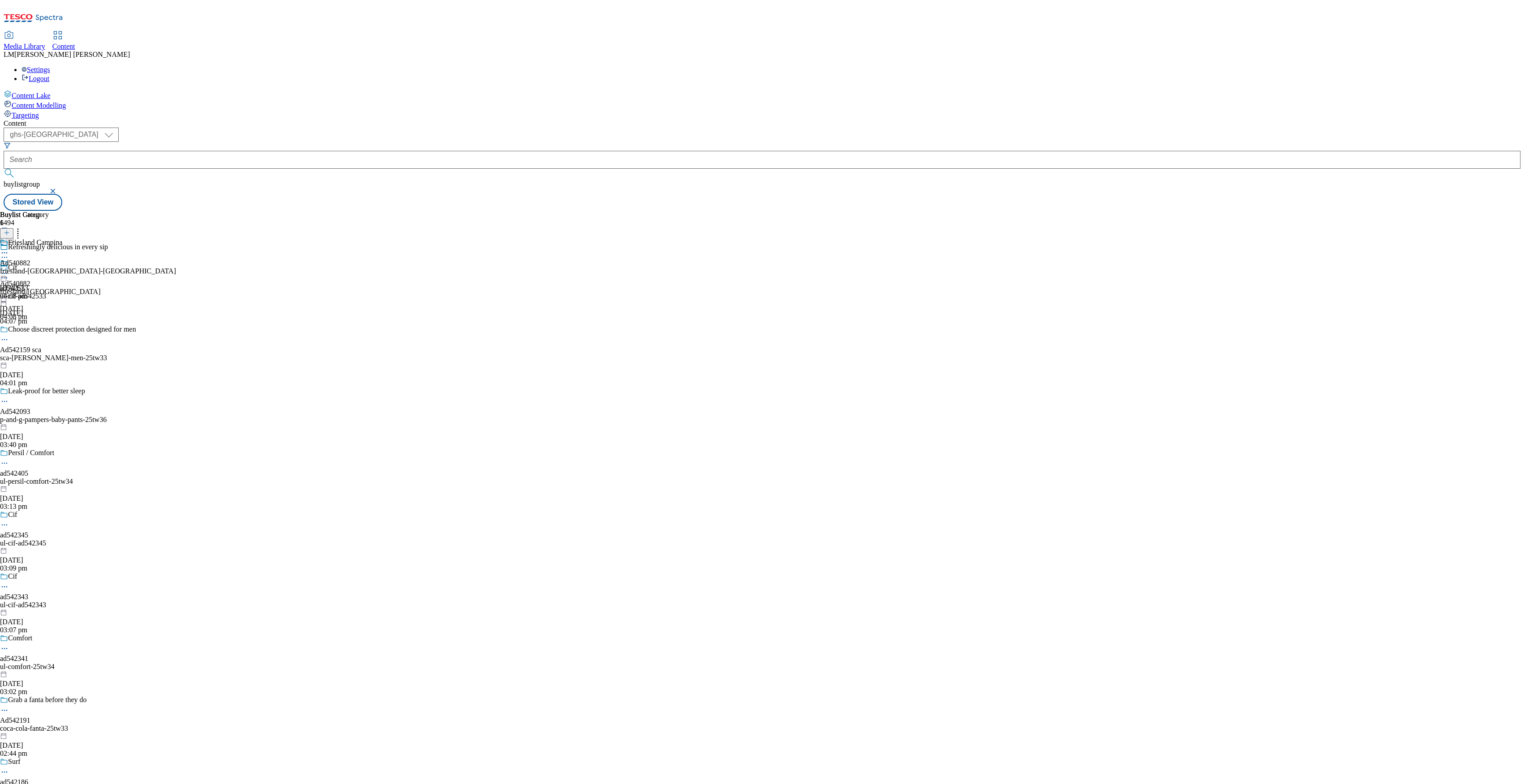
click at [101, 259] on div "Ad540882 friesland-campina 9 Oct 2025 04:08 pm" at bounding box center [50, 290] width 101 height 61
click at [9, 269] on icon at bounding box center [4, 273] width 9 height 9
